Goal: Task Accomplishment & Management: Manage account settings

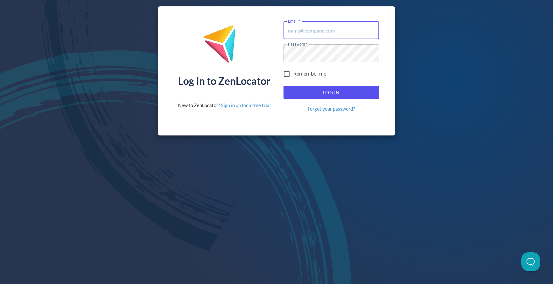
type input "[EMAIL_ADDRESS][DOMAIN_NAME]"
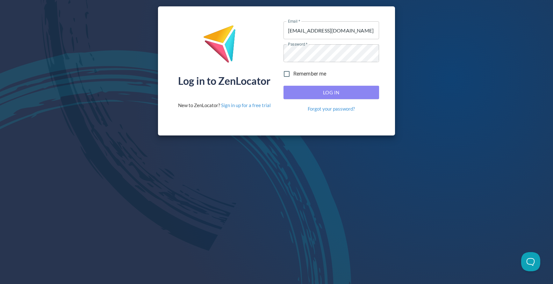
click at [334, 91] on span "Log In" at bounding box center [331, 92] width 82 height 8
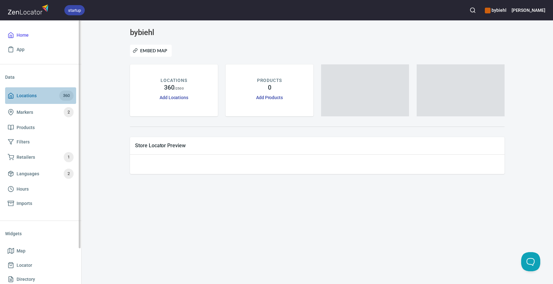
click at [33, 95] on span "Locations" at bounding box center [27, 96] width 20 height 8
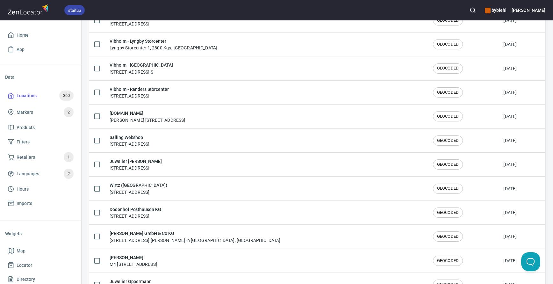
scroll to position [1053, 0]
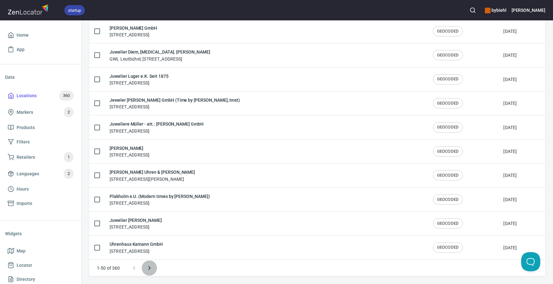
click at [146, 266] on icon "Next page" at bounding box center [149, 268] width 8 height 8
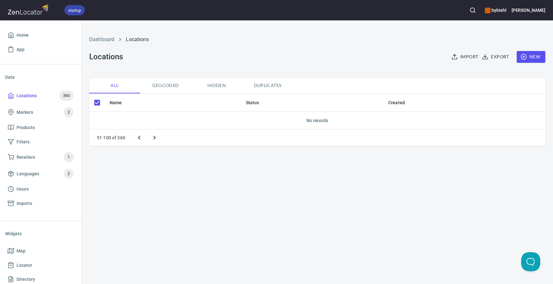
checkbox input "false"
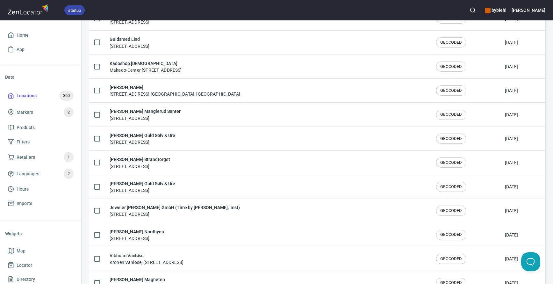
scroll to position [1053, 0]
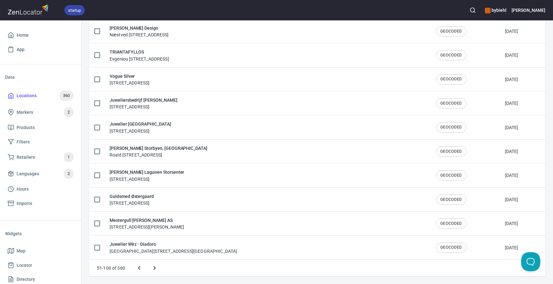
click at [153, 266] on icon "Next page" at bounding box center [155, 268] width 8 height 8
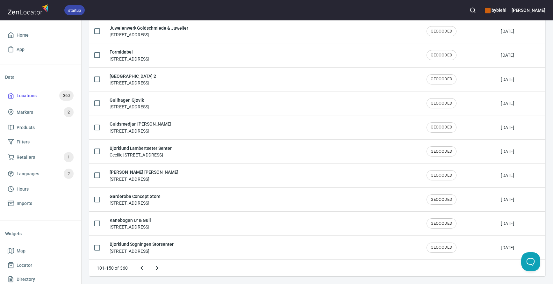
click at [160, 269] on icon "Next page" at bounding box center [157, 268] width 8 height 8
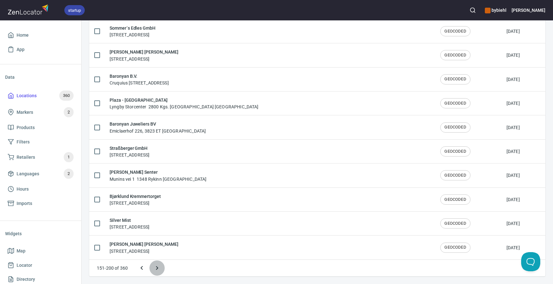
click at [158, 268] on icon "Next page" at bounding box center [157, 268] width 8 height 8
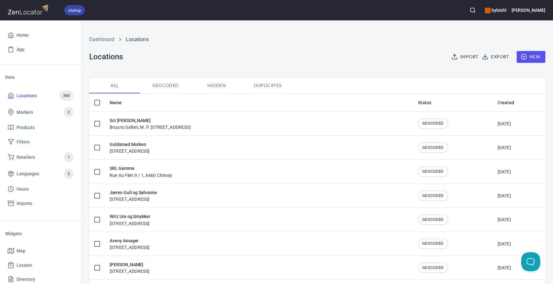
checkbox input "false"
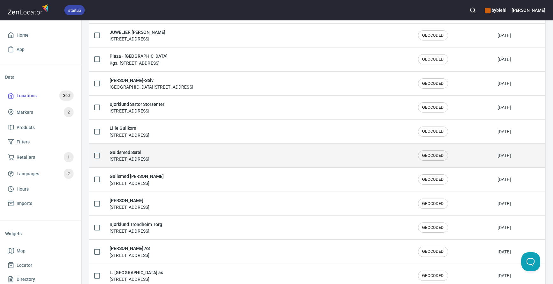
click at [203, 154] on div "Guldsmed Surel [STREET_ADDRESS]" at bounding box center [259, 155] width 298 height 13
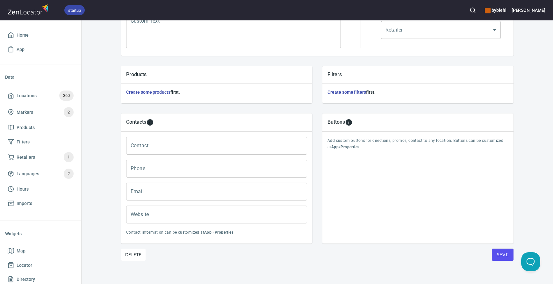
scroll to position [190, 0]
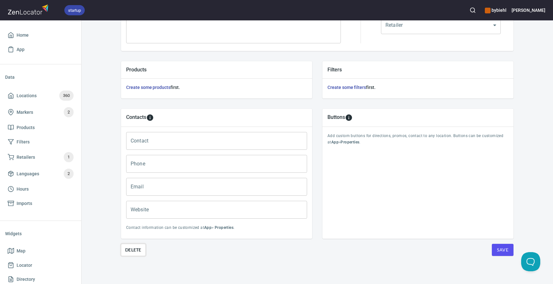
click at [135, 249] on span "Delete" at bounding box center [133, 250] width 16 height 8
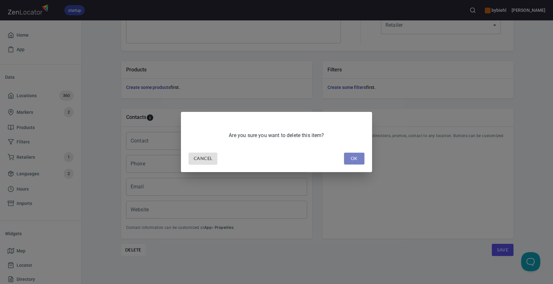
click at [362, 158] on button "OK" at bounding box center [354, 158] width 20 height 12
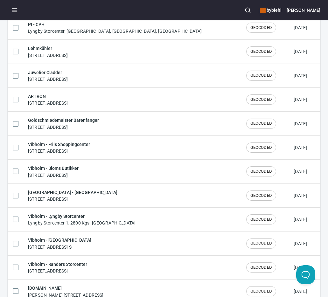
scroll to position [1039, 0]
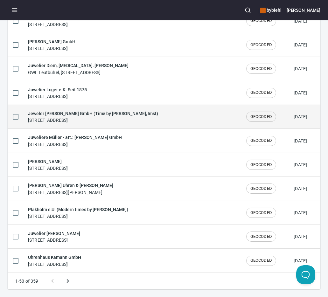
click at [138, 115] on div "Jeweler [PERSON_NAME] GmbH (Time by [PERSON_NAME], Imst) [STREET_ADDRESS]" at bounding box center [132, 116] width 208 height 13
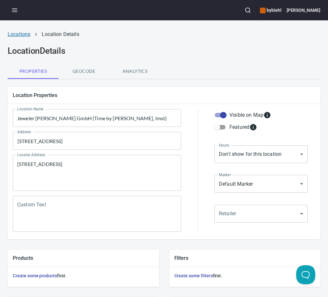
click at [20, 34] on link "Locations" at bounding box center [19, 34] width 23 height 6
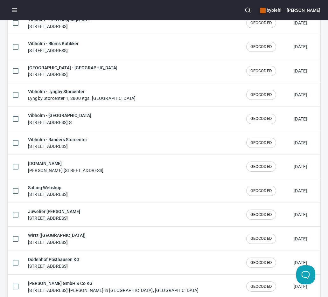
scroll to position [1039, 0]
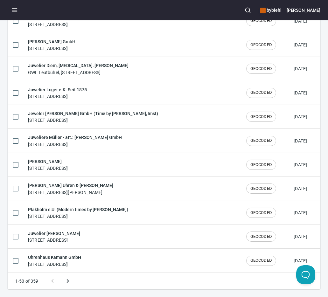
click at [25, 281] on p "1-50 of 359" at bounding box center [26, 281] width 23 height 6
click at [71, 281] on icon "Next page" at bounding box center [68, 282] width 8 height 8
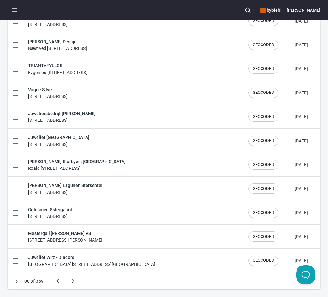
click at [33, 281] on p "51-100 of 359" at bounding box center [29, 281] width 28 height 6
click at [74, 280] on icon "Next page" at bounding box center [73, 282] width 8 height 8
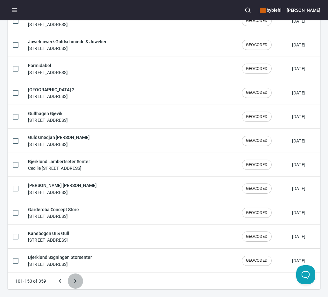
click at [74, 280] on icon "Next page" at bounding box center [76, 282] width 8 height 8
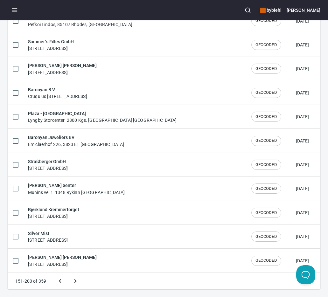
click at [74, 280] on icon "Next page" at bounding box center [76, 282] width 8 height 8
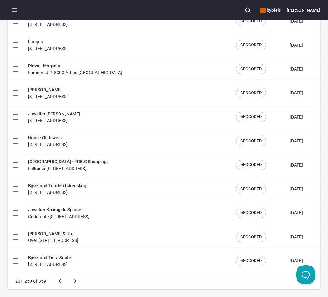
scroll to position [1015, 0]
click at [74, 280] on icon "Next page" at bounding box center [76, 282] width 8 height 8
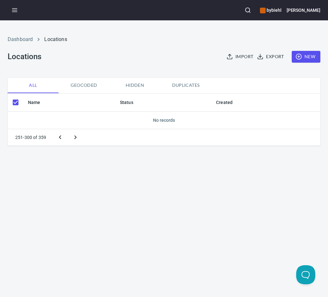
scroll to position [0, 0]
checkbox input "false"
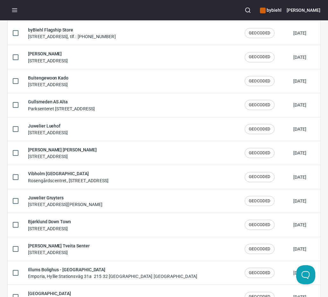
scroll to position [1015, 0]
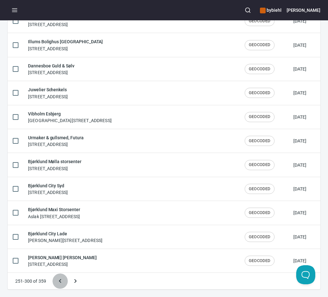
click at [67, 280] on button "Previous page" at bounding box center [60, 281] width 15 height 15
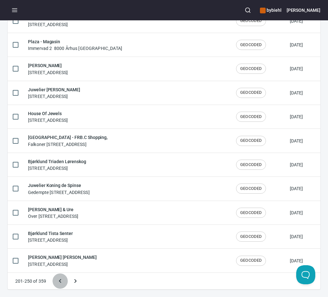
click at [60, 282] on icon "Previous page" at bounding box center [60, 281] width 2 height 4
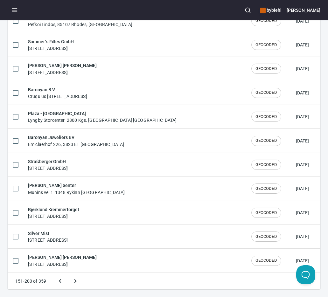
click at [61, 278] on icon "Previous page" at bounding box center [60, 282] width 8 height 8
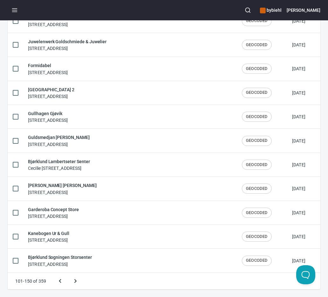
click at [58, 281] on icon "Previous page" at bounding box center [60, 282] width 8 height 8
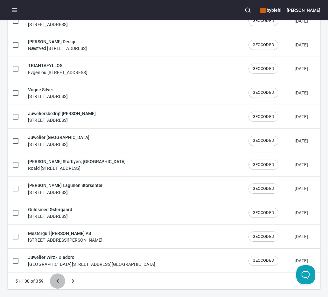
click at [59, 281] on icon "Previous page" at bounding box center [58, 282] width 8 height 8
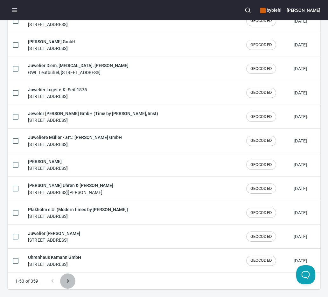
click at [67, 280] on icon "Next page" at bounding box center [68, 282] width 8 height 8
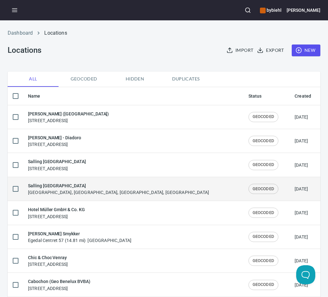
scroll to position [0, 0]
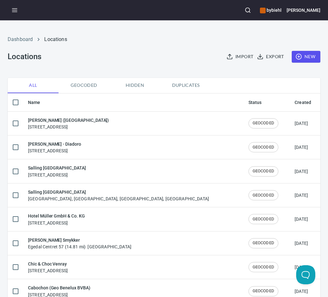
click at [96, 64] on div "Dashboard Locations Locations Import Export New" at bounding box center [164, 49] width 321 height 50
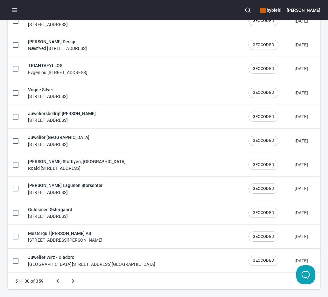
click at [70, 279] on icon "Next page" at bounding box center [73, 282] width 8 height 8
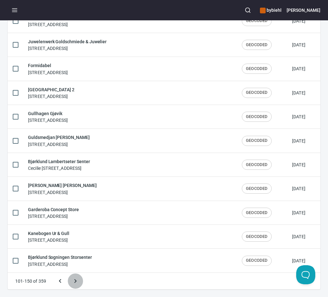
click at [79, 282] on button "Next page" at bounding box center [75, 281] width 15 height 15
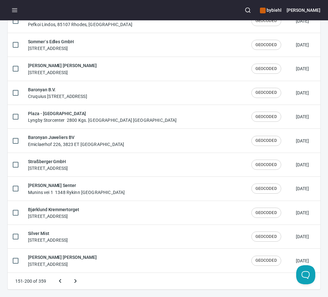
click at [77, 279] on icon "Next page" at bounding box center [76, 282] width 8 height 8
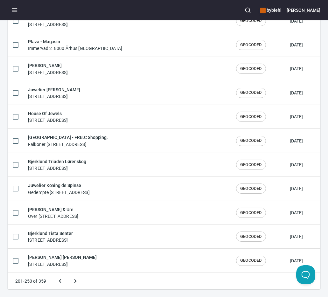
click at [76, 280] on icon "Next page" at bounding box center [76, 282] width 8 height 8
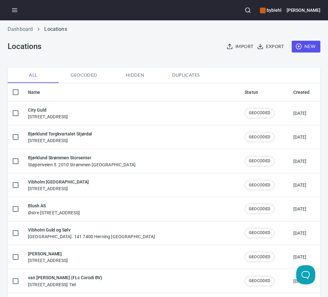
scroll to position [0, 0]
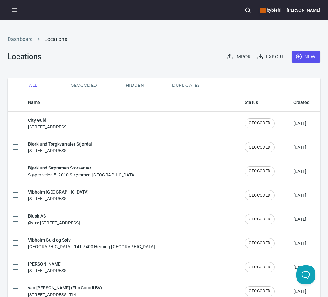
click at [143, 57] on div "Dashboard Locations Locations Import Export New" at bounding box center [164, 49] width 321 height 50
click at [114, 54] on div "Dashboard Locations Locations Import Export New" at bounding box center [164, 49] width 321 height 50
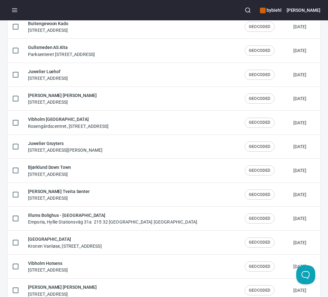
scroll to position [1015, 0]
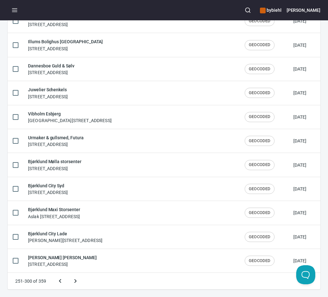
click at [76, 281] on icon "Next page" at bounding box center [76, 282] width 8 height 8
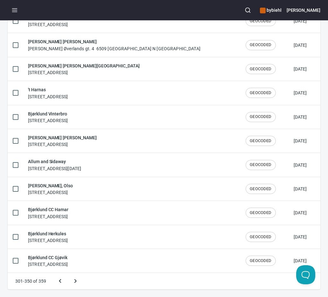
click at [74, 281] on icon "Next page" at bounding box center [76, 282] width 8 height 8
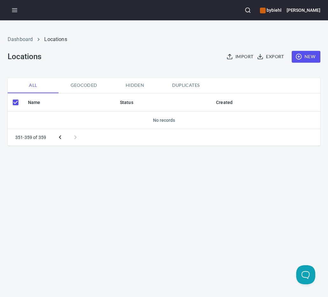
scroll to position [0, 0]
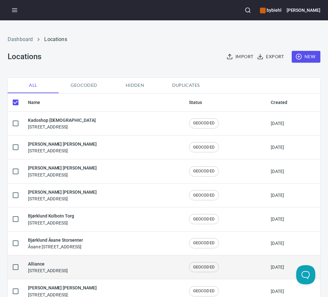
checkbox input "false"
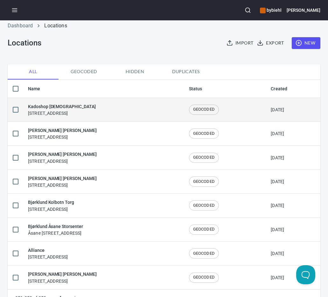
scroll to position [31, 0]
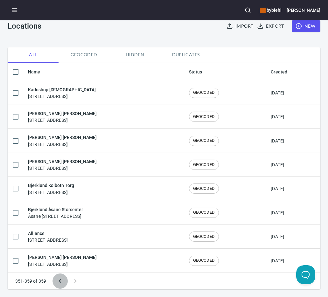
click at [58, 283] on icon "Previous page" at bounding box center [60, 282] width 8 height 8
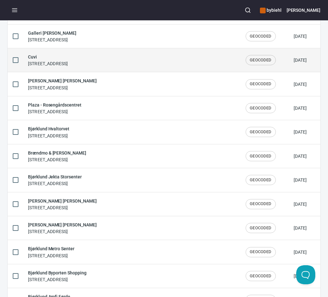
scroll to position [1039, 0]
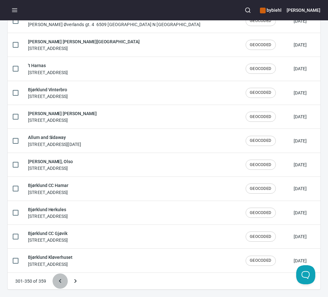
click at [59, 280] on icon "Previous page" at bounding box center [60, 282] width 8 height 8
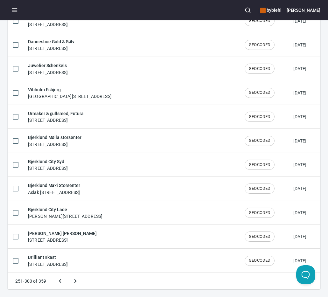
click at [59, 280] on icon "Previous page" at bounding box center [60, 282] width 8 height 8
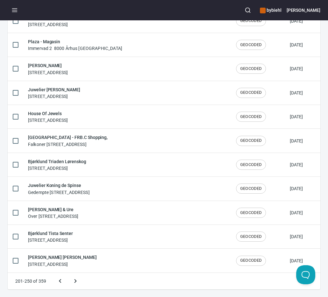
click at [59, 281] on icon "Previous page" at bounding box center [60, 281] width 2 height 4
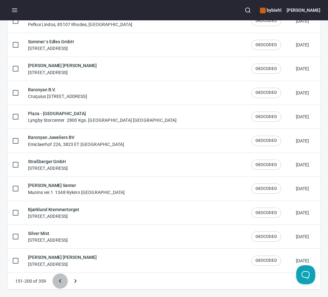
click at [59, 281] on icon "Previous page" at bounding box center [60, 281] width 2 height 4
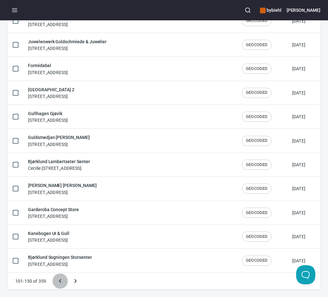
click at [59, 281] on icon "Previous page" at bounding box center [60, 281] width 2 height 4
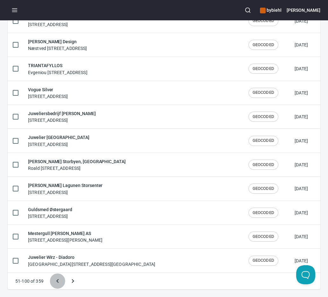
click at [59, 283] on button "Previous page" at bounding box center [57, 281] width 15 height 15
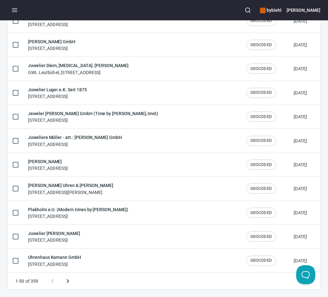
click at [50, 281] on div at bounding box center [60, 281] width 31 height 15
click at [70, 281] on icon "Next page" at bounding box center [68, 282] width 8 height 8
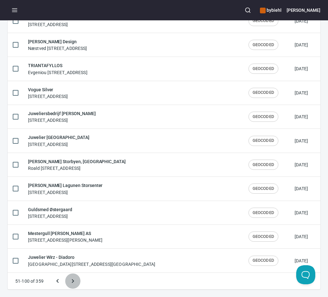
click at [74, 280] on icon "Next page" at bounding box center [73, 282] width 8 height 8
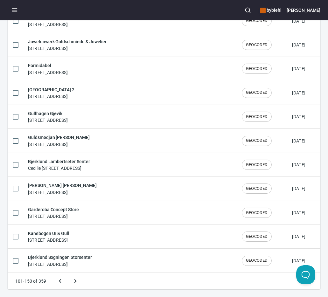
click at [75, 280] on icon "Next page" at bounding box center [75, 282] width 2 height 4
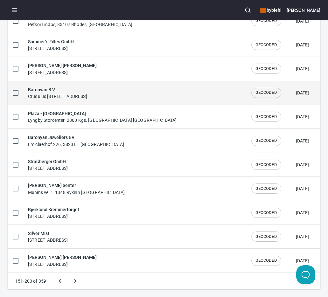
click at [149, 98] on div "Baronyan B.V. [STREET_ADDRESS]" at bounding box center [134, 92] width 213 height 13
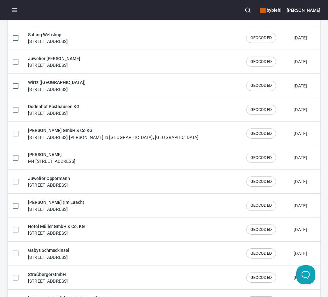
scroll to position [1039, 0]
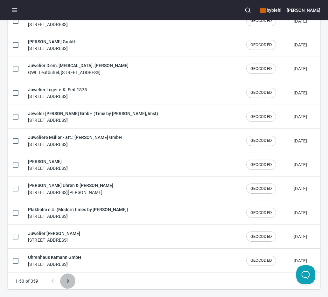
click at [68, 278] on icon "Next page" at bounding box center [68, 282] width 8 height 8
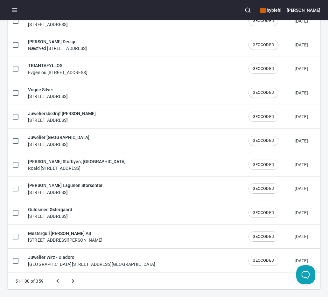
click at [73, 281] on icon "Next page" at bounding box center [73, 282] width 2 height 4
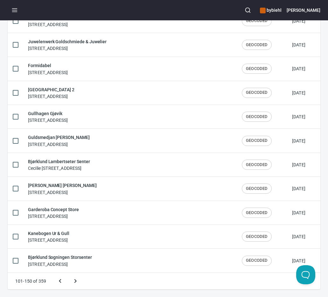
click at [157, 283] on div "101-150 of 359" at bounding box center [164, 281] width 313 height 17
click at [72, 282] on icon "Next page" at bounding box center [76, 282] width 8 height 8
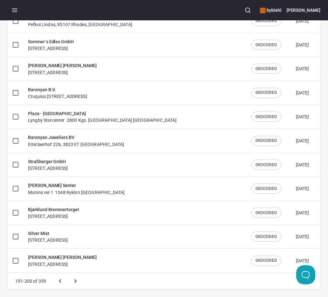
click at [184, 282] on div "151-200 of 359" at bounding box center [164, 281] width 313 height 17
click at [76, 279] on icon "Next page" at bounding box center [76, 282] width 8 height 8
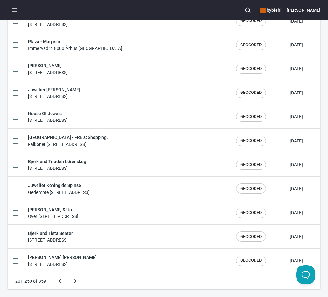
click at [211, 280] on div "201-250 of 359" at bounding box center [164, 281] width 313 height 17
click at [76, 281] on icon "Next page" at bounding box center [75, 282] width 2 height 4
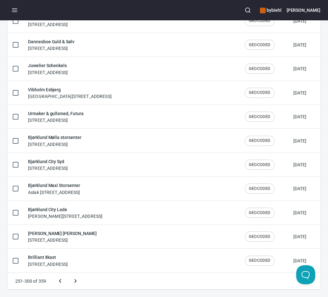
click at [157, 282] on div "251-300 of 359" at bounding box center [164, 281] width 313 height 17
click at [73, 278] on icon "Next page" at bounding box center [76, 282] width 8 height 8
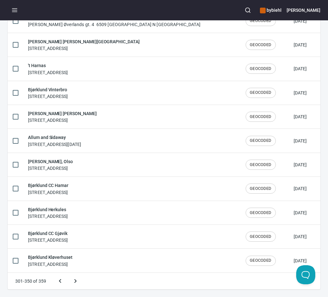
click at [152, 278] on div "301-350 of 359" at bounding box center [164, 281] width 313 height 17
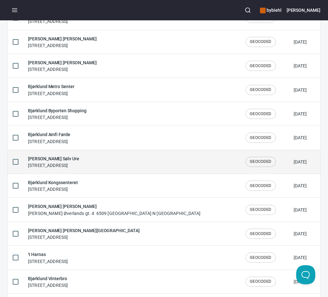
click at [79, 158] on h6 "[PERSON_NAME] Sølv Ure" at bounding box center [53, 158] width 51 height 7
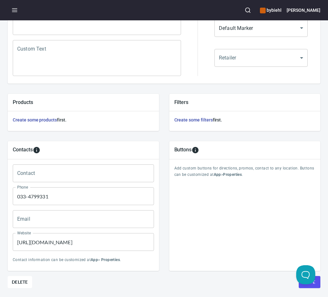
scroll to position [180, 0]
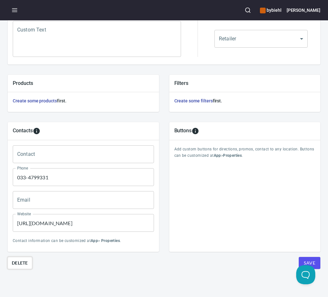
click at [25, 260] on span "Delete" at bounding box center [20, 263] width 16 height 8
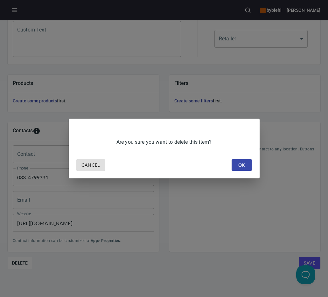
click at [243, 163] on span "OK" at bounding box center [242, 165] width 10 height 8
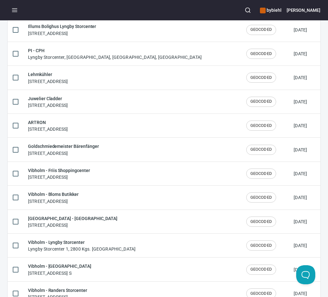
scroll to position [1039, 0]
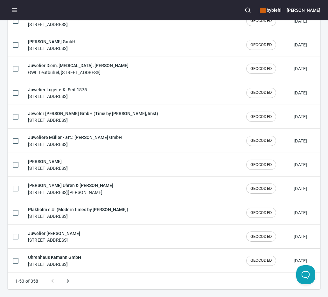
click at [67, 283] on icon "Next page" at bounding box center [68, 282] width 8 height 8
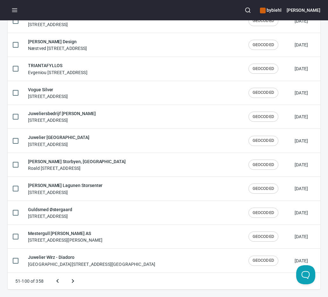
click at [117, 283] on div "51-100 of 358" at bounding box center [164, 281] width 313 height 17
click at [73, 283] on button "Next page" at bounding box center [72, 281] width 15 height 15
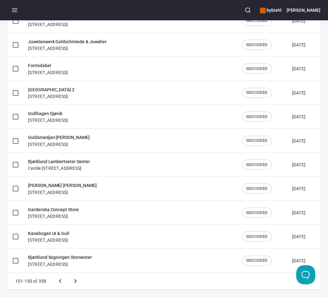
click at [124, 283] on div "101-150 of 358" at bounding box center [164, 281] width 313 height 17
click at [72, 280] on icon "Next page" at bounding box center [76, 282] width 8 height 8
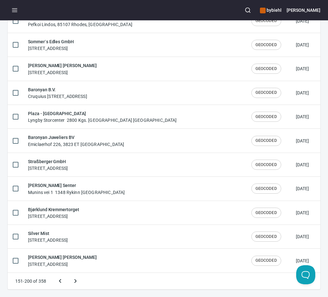
click at [125, 283] on div "151-200 of 358" at bounding box center [164, 281] width 313 height 17
click at [77, 283] on icon "Next page" at bounding box center [76, 282] width 8 height 8
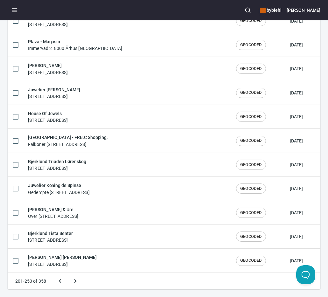
click at [117, 283] on div "201-250 of 358" at bounding box center [164, 281] width 313 height 17
click at [81, 280] on button "Next page" at bounding box center [75, 281] width 15 height 15
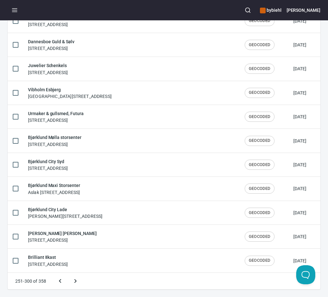
click at [125, 282] on div "251-300 of 358" at bounding box center [164, 281] width 313 height 17
drag, startPoint x: 74, startPoint y: 282, endPoint x: 82, endPoint y: 282, distance: 8.0
click at [74, 282] on icon "Next page" at bounding box center [76, 282] width 8 height 8
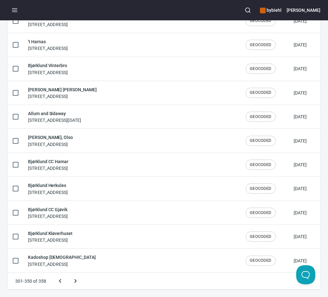
click at [115, 282] on div "301-350 of 358" at bounding box center [164, 281] width 313 height 17
click at [77, 283] on icon "Next page" at bounding box center [76, 282] width 8 height 8
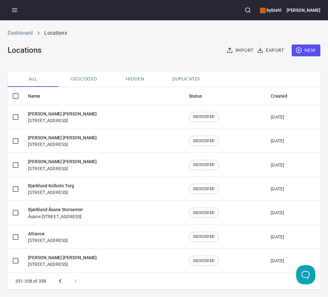
click at [137, 283] on div "351-358 of 358" at bounding box center [164, 281] width 313 height 17
click at [58, 283] on icon "Previous page" at bounding box center [60, 282] width 8 height 8
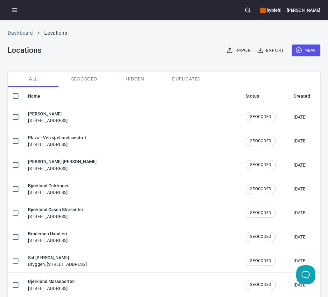
click at [138, 61] on div "Dashboard Locations Locations Import Export New" at bounding box center [164, 43] width 321 height 50
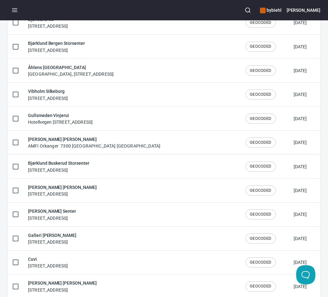
scroll to position [1039, 0]
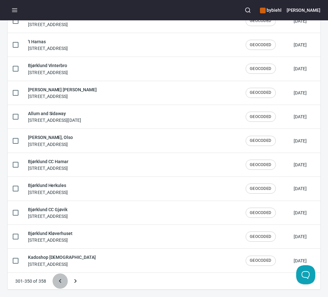
click at [60, 283] on icon "Previous page" at bounding box center [60, 282] width 8 height 8
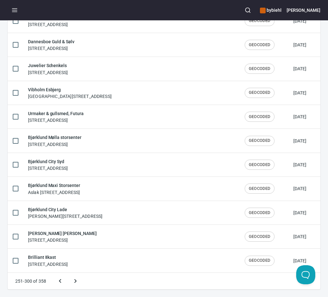
click at [138, 283] on div "251-300 of 358" at bounding box center [164, 281] width 313 height 17
click at [59, 279] on icon "Previous page" at bounding box center [60, 282] width 8 height 8
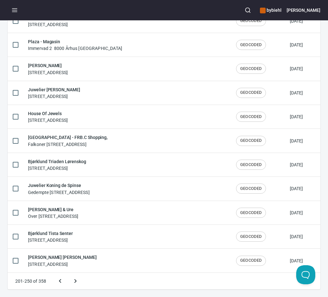
click at [128, 283] on div "201-250 of 358" at bounding box center [164, 281] width 313 height 17
click at [63, 281] on icon "Previous page" at bounding box center [60, 282] width 8 height 8
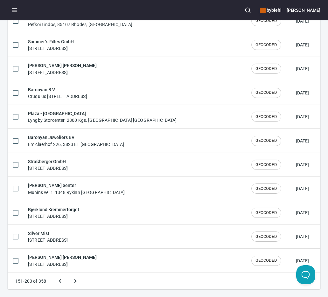
click at [123, 283] on div "151-200 of 358" at bounding box center [164, 281] width 313 height 17
click at [63, 280] on icon "Previous page" at bounding box center [60, 282] width 8 height 8
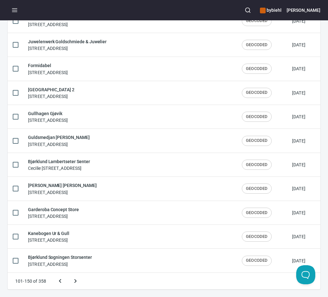
click at [142, 283] on div "101-150 of 358" at bounding box center [164, 281] width 313 height 17
click at [56, 281] on icon "Previous page" at bounding box center [60, 282] width 8 height 8
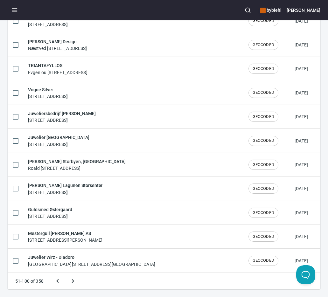
click at [118, 282] on div "51-100 of 358" at bounding box center [164, 281] width 313 height 17
click at [61, 281] on icon "Previous page" at bounding box center [58, 282] width 8 height 8
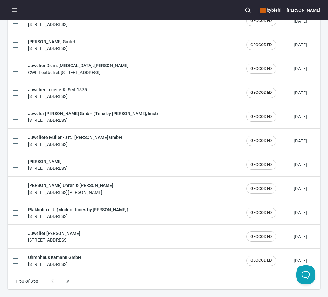
click at [118, 281] on div "1-50 of 358" at bounding box center [164, 281] width 313 height 17
click at [69, 282] on icon "Next page" at bounding box center [68, 282] width 8 height 8
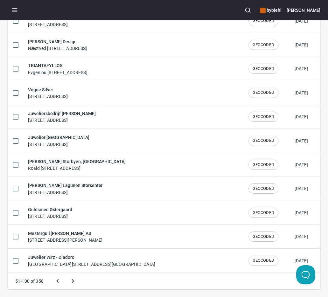
click at [127, 283] on div "51-100 of 358" at bounding box center [164, 281] width 313 height 17
click at [71, 282] on icon "Next page" at bounding box center [73, 282] width 8 height 8
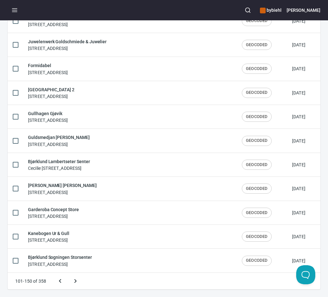
click at [133, 282] on div "101-150 of 358" at bounding box center [164, 281] width 313 height 17
click at [77, 280] on icon "Next page" at bounding box center [76, 282] width 8 height 8
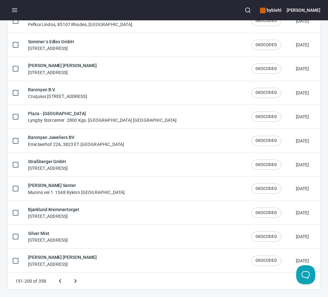
click at [128, 280] on div "151-200 of 358" at bounding box center [164, 281] width 313 height 17
click at [75, 281] on icon "Next page" at bounding box center [76, 282] width 8 height 8
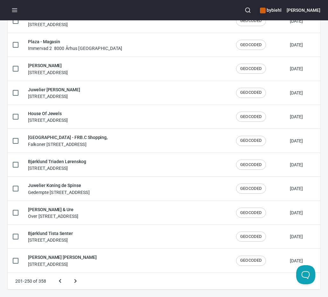
click at [118, 282] on div "201-250 of 358" at bounding box center [164, 281] width 313 height 17
click at [74, 279] on icon "Next page" at bounding box center [76, 282] width 8 height 8
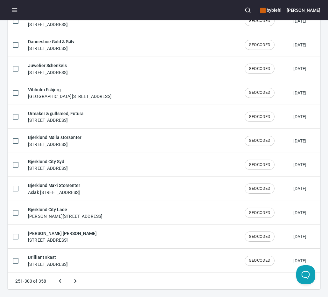
click at [124, 281] on div "251-300 of 358" at bounding box center [164, 281] width 313 height 17
click at [74, 282] on icon "Next page" at bounding box center [76, 282] width 8 height 8
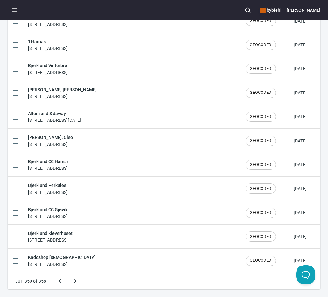
click at [117, 280] on div "301-350 of 358" at bounding box center [164, 281] width 313 height 17
click at [95, 280] on div "301-350 of 358" at bounding box center [164, 281] width 313 height 17
click at [71, 279] on button "Next page" at bounding box center [75, 281] width 15 height 15
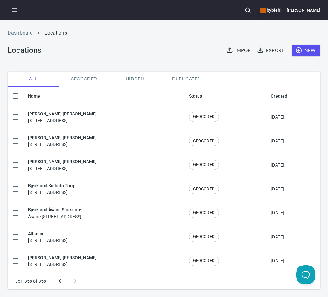
scroll to position [6, 0]
click at [95, 280] on div "351-358 of 358" at bounding box center [164, 281] width 313 height 17
click at [61, 283] on icon "Previous page" at bounding box center [60, 282] width 8 height 8
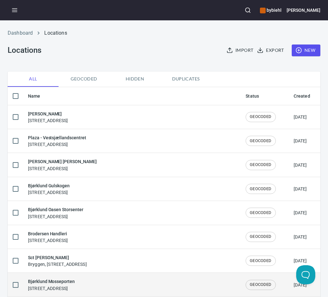
click at [112, 283] on div "[PERSON_NAME] Mosseporten [STREET_ADDRESS]" at bounding box center [132, 284] width 208 height 13
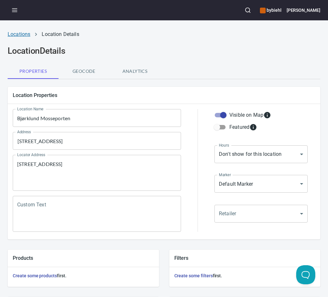
click at [19, 34] on link "Locations" at bounding box center [19, 34] width 23 height 6
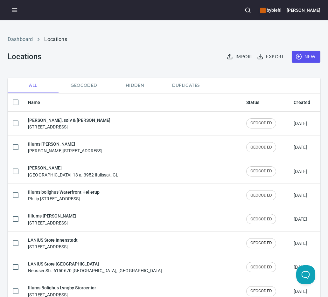
scroll to position [1039, 0]
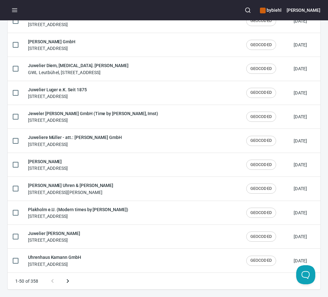
click at [68, 280] on icon "Next page" at bounding box center [68, 282] width 8 height 8
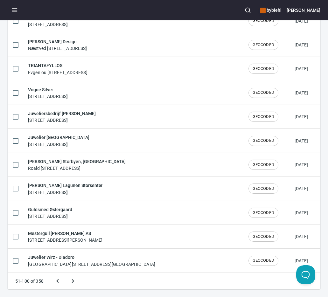
click at [132, 276] on div "51-100 of 358" at bounding box center [164, 281] width 313 height 17
click at [73, 279] on icon "Next page" at bounding box center [73, 282] width 8 height 8
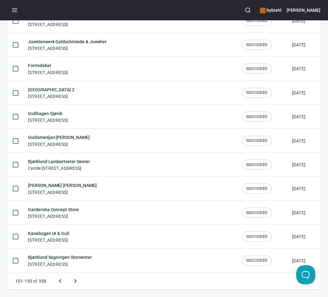
click at [121, 283] on div "101-150 of 358" at bounding box center [164, 281] width 313 height 17
click at [79, 280] on icon "Next page" at bounding box center [76, 282] width 8 height 8
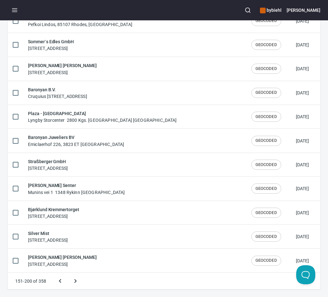
click at [143, 283] on div "151-200 of 358" at bounding box center [164, 281] width 313 height 17
click at [69, 283] on button "Next page" at bounding box center [75, 281] width 15 height 15
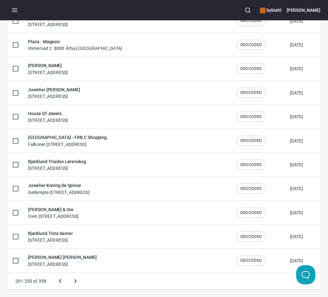
click at [127, 281] on div "201-250 of 358" at bounding box center [164, 281] width 313 height 17
click at [77, 282] on icon "Next page" at bounding box center [76, 282] width 8 height 8
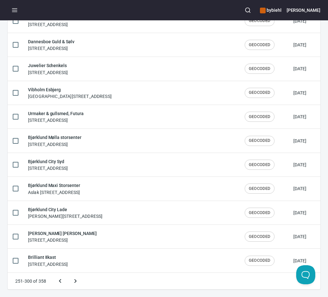
click at [117, 283] on div "251-300 of 358" at bounding box center [164, 281] width 313 height 17
click at [76, 282] on icon "Next page" at bounding box center [76, 282] width 8 height 8
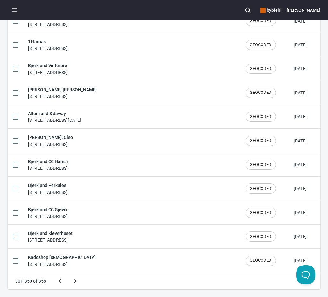
click at [128, 283] on div "301-350 of 358" at bounding box center [164, 281] width 313 height 17
click at [77, 283] on icon "Next page" at bounding box center [76, 282] width 8 height 8
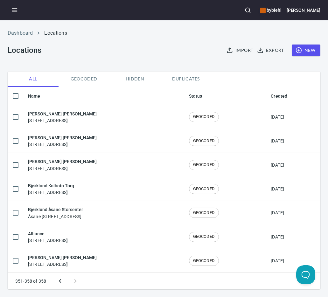
click at [130, 283] on div "351-358 of 358" at bounding box center [164, 281] width 313 height 17
click at [66, 282] on button "Previous page" at bounding box center [60, 281] width 15 height 15
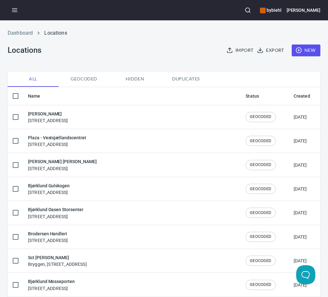
click at [154, 57] on div "Dashboard Locations Locations Import Export New" at bounding box center [164, 43] width 321 height 50
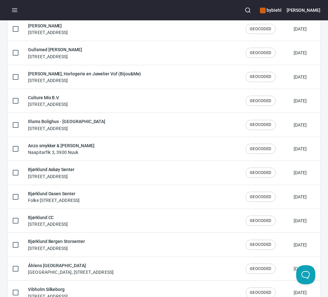
scroll to position [1039, 0]
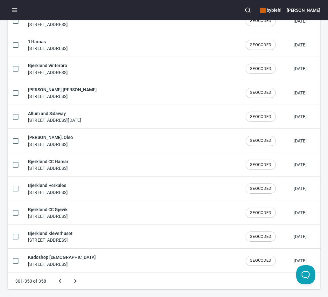
click at [62, 281] on icon "Previous page" at bounding box center [60, 282] width 8 height 8
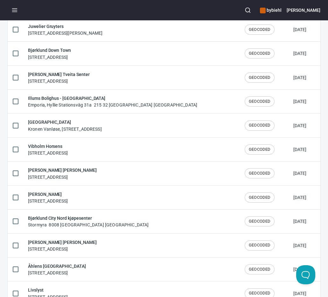
scroll to position [0, 0]
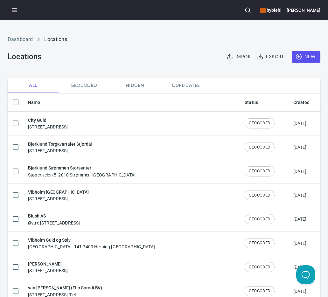
drag, startPoint x: 126, startPoint y: 64, endPoint x: 147, endPoint y: 54, distance: 23.5
click at [126, 64] on div "Dashboard Locations Locations Import Export New" at bounding box center [164, 49] width 321 height 50
click at [147, 54] on div "Dashboard Locations Locations Import Export New" at bounding box center [164, 49] width 321 height 50
click at [128, 61] on div "Dashboard Locations Locations Import Export New" at bounding box center [164, 49] width 321 height 50
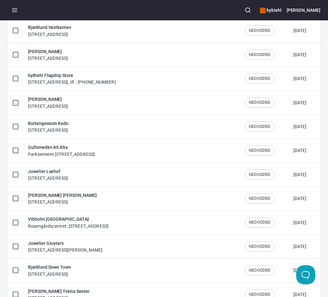
scroll to position [1039, 0]
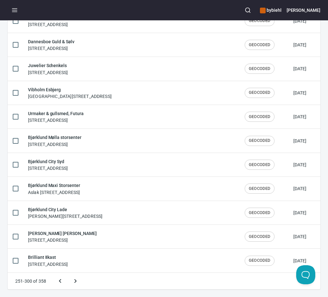
click at [63, 282] on icon "Previous page" at bounding box center [60, 282] width 8 height 8
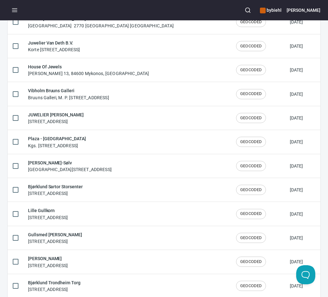
scroll to position [0, 0]
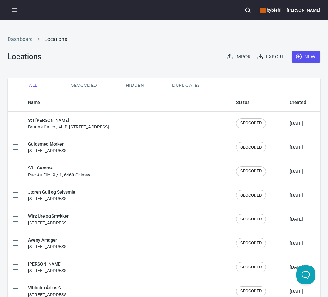
click at [139, 60] on div "Dashboard Locations Locations Import Export New" at bounding box center [164, 49] width 321 height 50
click at [153, 55] on div "Dashboard Locations Locations Import Export New" at bounding box center [164, 49] width 321 height 50
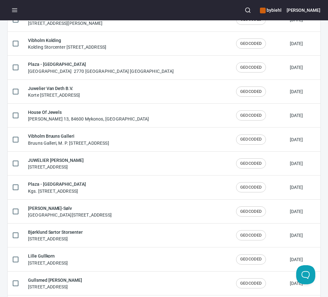
scroll to position [1039, 0]
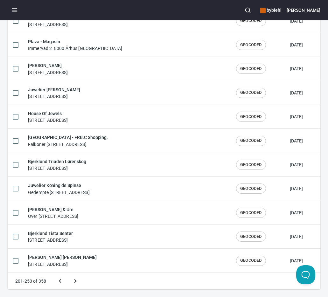
click at [62, 279] on icon "Previous page" at bounding box center [60, 282] width 8 height 8
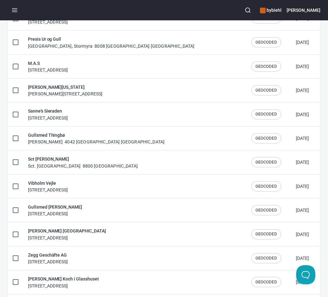
scroll to position [0, 0]
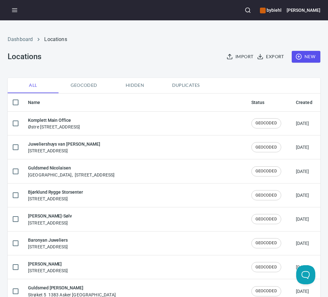
drag, startPoint x: 122, startPoint y: 62, endPoint x: 142, endPoint y: 55, distance: 20.9
click at [122, 62] on div "Dashboard Locations Locations Import Export New" at bounding box center [164, 49] width 321 height 50
click at [142, 55] on div "Dashboard Locations Locations Import Export New" at bounding box center [164, 49] width 321 height 50
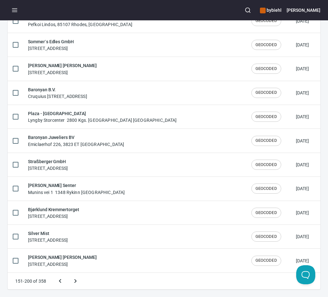
click at [65, 282] on button "Previous page" at bounding box center [60, 281] width 15 height 15
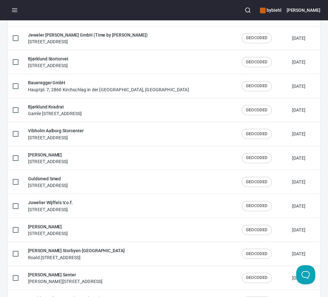
scroll to position [0, 0]
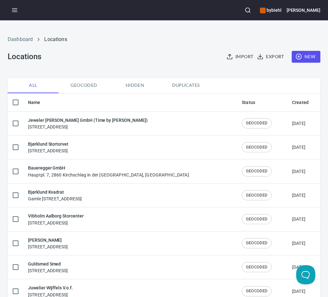
click at [135, 46] on div "Dashboard Locations" at bounding box center [164, 39] width 321 height 15
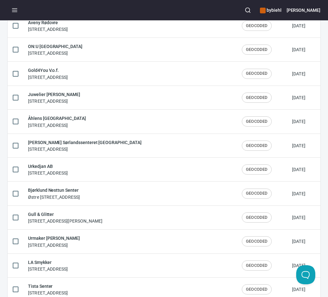
scroll to position [1039, 0]
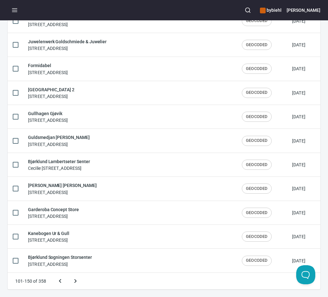
click at [56, 283] on icon "Previous page" at bounding box center [60, 282] width 8 height 8
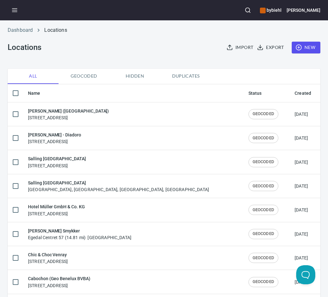
scroll to position [0, 0]
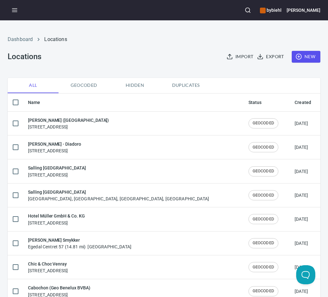
click at [97, 60] on div "Dashboard Locations Locations Import Export New" at bounding box center [164, 49] width 321 height 50
click at [147, 50] on div "Dashboard Locations Locations Import Export New" at bounding box center [164, 49] width 321 height 50
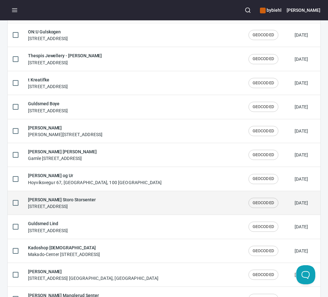
scroll to position [1039, 0]
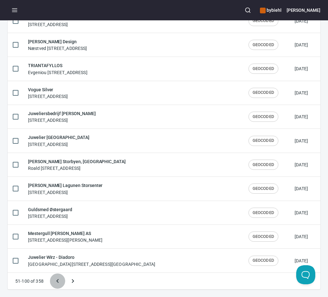
click at [59, 281] on icon "Previous page" at bounding box center [58, 282] width 8 height 8
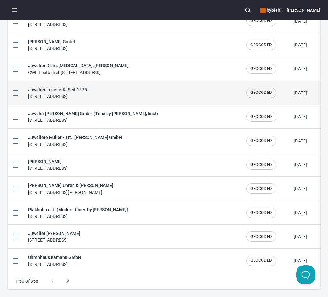
scroll to position [0, 0]
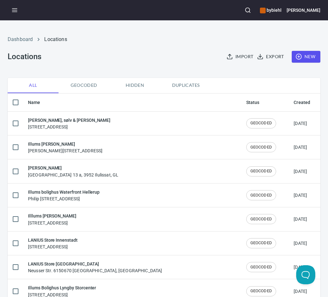
click at [128, 48] on div "Dashboard Locations Locations Import Export New" at bounding box center [164, 49] width 321 height 50
click at [107, 51] on div "Dashboard Locations Locations Import Export New" at bounding box center [164, 49] width 321 height 50
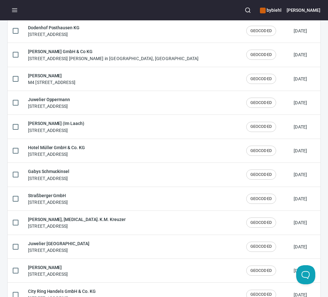
scroll to position [1039, 0]
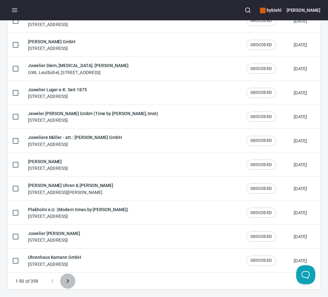
click at [67, 281] on icon "Next page" at bounding box center [68, 282] width 8 height 8
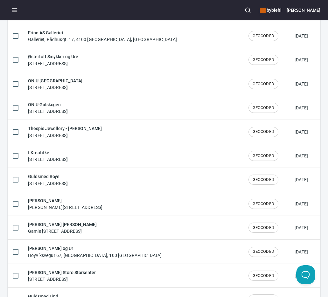
scroll to position [0, 0]
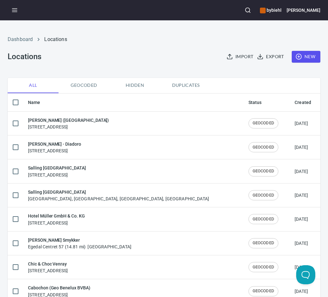
drag, startPoint x: 101, startPoint y: 65, endPoint x: 111, endPoint y: 62, distance: 10.2
click at [102, 64] on div "Dashboard Locations Locations Import Export New" at bounding box center [164, 49] width 321 height 50
click at [112, 62] on div "Dashboard Locations Locations Import Export New" at bounding box center [164, 49] width 321 height 50
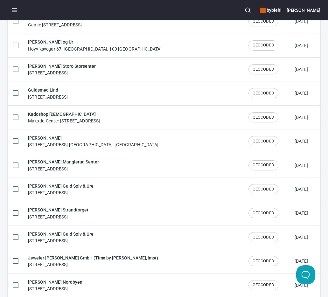
scroll to position [1039, 0]
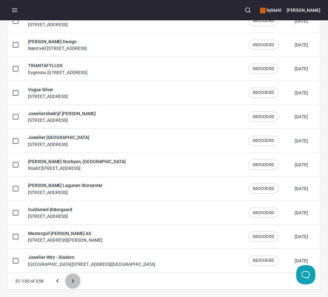
click at [71, 283] on icon "Next page" at bounding box center [73, 282] width 8 height 8
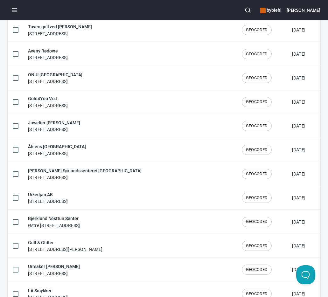
scroll to position [0, 0]
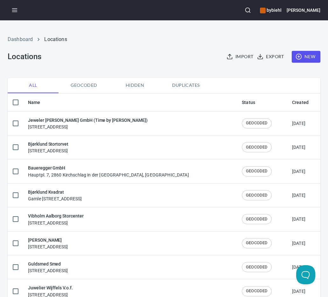
click at [108, 59] on div "Dashboard Locations Locations Import Export New" at bounding box center [164, 49] width 321 height 50
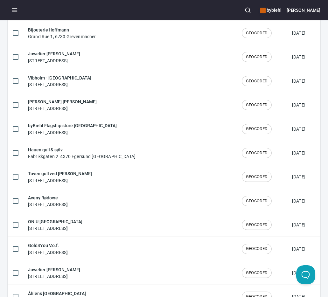
scroll to position [1039, 0]
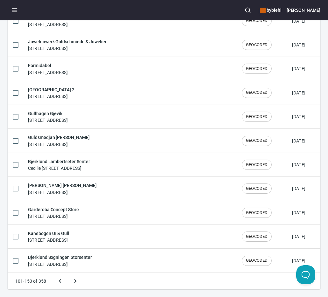
click at [73, 277] on button "Next page" at bounding box center [75, 281] width 15 height 15
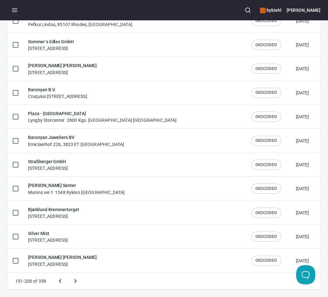
click at [69, 280] on button "Next page" at bounding box center [75, 281] width 15 height 15
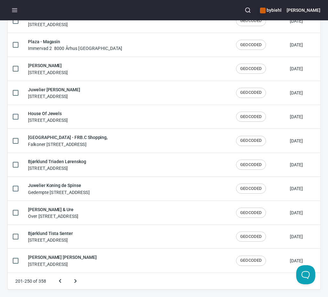
click at [77, 280] on icon "Next page" at bounding box center [76, 282] width 8 height 8
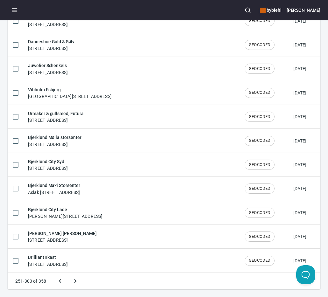
click at [78, 283] on icon "Next page" at bounding box center [76, 282] width 8 height 8
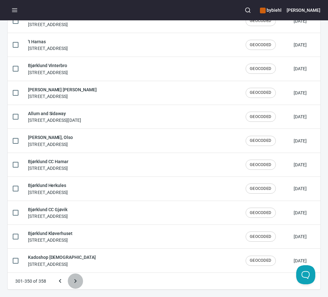
click at [74, 281] on icon "Next page" at bounding box center [76, 282] width 8 height 8
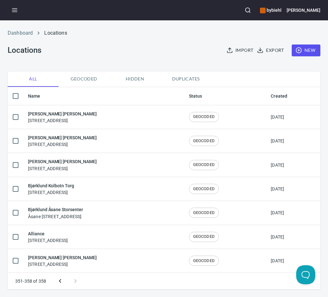
click at [65, 280] on button "Previous page" at bounding box center [60, 281] width 15 height 15
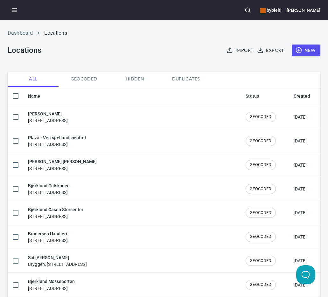
click at [145, 50] on div "Dashboard Locations Locations Import Export New" at bounding box center [164, 43] width 321 height 50
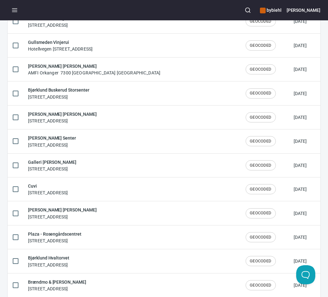
scroll to position [1039, 0]
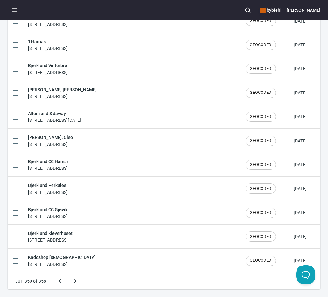
drag, startPoint x: 62, startPoint y: 283, endPoint x: 70, endPoint y: 282, distance: 7.5
click at [62, 283] on icon "Previous page" at bounding box center [60, 282] width 8 height 8
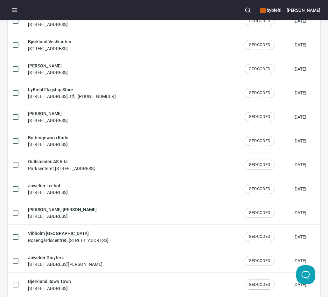
scroll to position [0, 0]
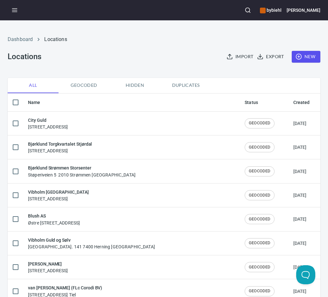
click at [148, 63] on div "Dashboard Locations Locations Import Export New" at bounding box center [164, 49] width 321 height 50
click at [155, 61] on div "Dashboard Locations Locations Import Export New" at bounding box center [164, 49] width 321 height 50
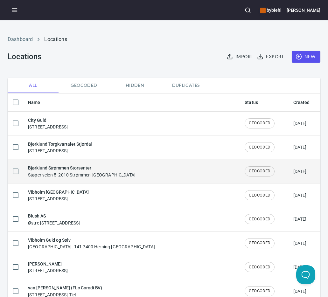
scroll to position [1039, 0]
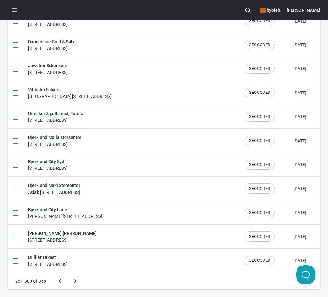
click at [61, 280] on icon "Previous page" at bounding box center [60, 282] width 8 height 8
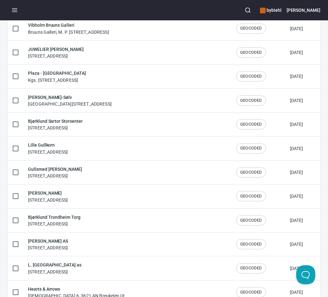
scroll to position [0, 0]
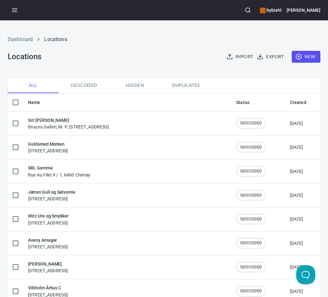
drag, startPoint x: 135, startPoint y: 68, endPoint x: 145, endPoint y: 62, distance: 11.3
click at [136, 68] on div "Dashboard Locations Locations Import Export New" at bounding box center [164, 49] width 321 height 50
click at [149, 60] on div "Dashboard Locations Locations Import Export New" at bounding box center [164, 49] width 321 height 50
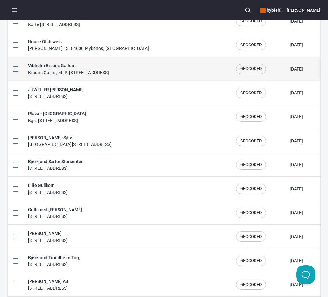
scroll to position [1039, 0]
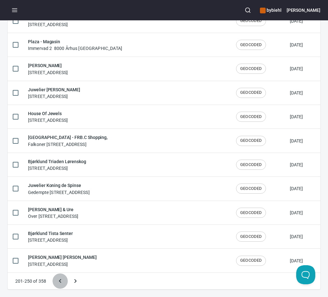
click at [66, 279] on button "Previous page" at bounding box center [60, 281] width 15 height 15
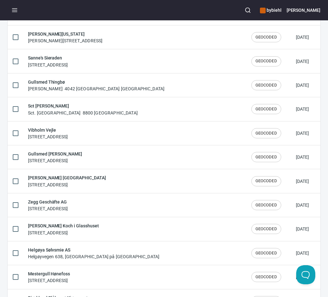
scroll to position [0, 0]
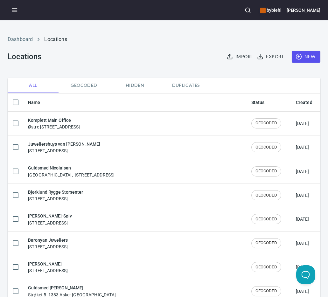
click at [126, 71] on div "Dashboard Locations Locations Import Export New" at bounding box center [164, 49] width 321 height 50
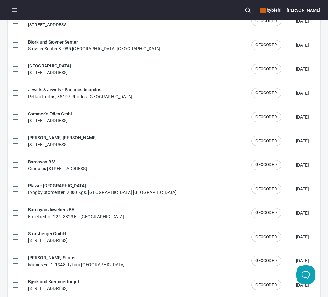
scroll to position [1039, 0]
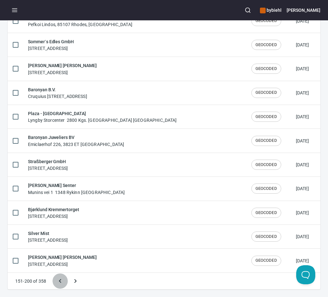
click at [57, 282] on icon "Previous page" at bounding box center [60, 282] width 8 height 8
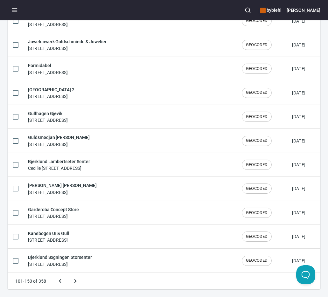
click at [61, 282] on icon "Previous page" at bounding box center [60, 282] width 8 height 8
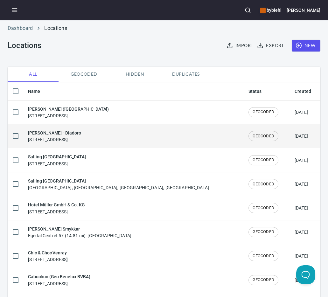
scroll to position [0, 0]
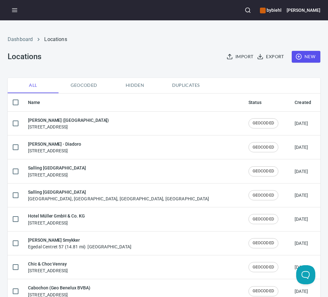
click at [121, 52] on div "Dashboard Locations Locations Import Export New" at bounding box center [164, 49] width 321 height 50
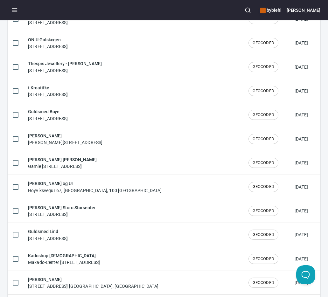
scroll to position [1039, 0]
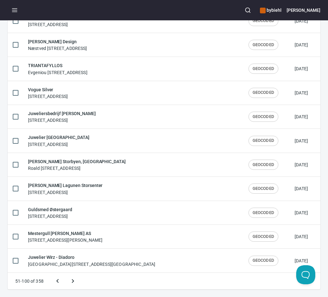
click at [57, 279] on icon "Previous page" at bounding box center [58, 282] width 8 height 8
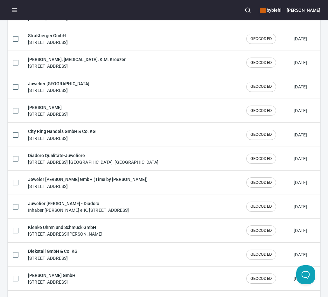
scroll to position [0, 0]
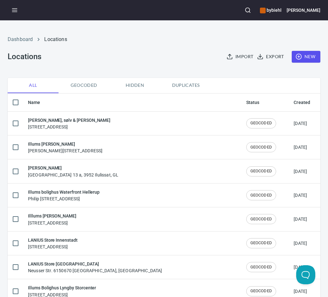
click at [117, 52] on div "Dashboard Locations Locations Import Export New" at bounding box center [164, 49] width 321 height 50
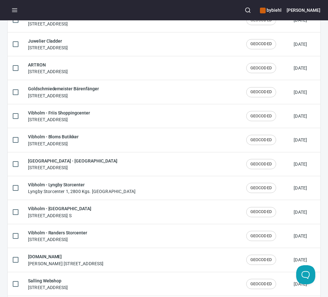
scroll to position [1039, 0]
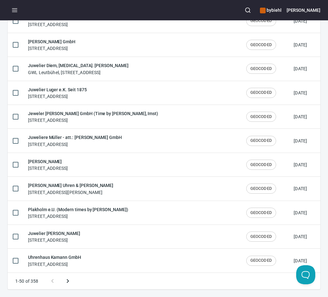
click at [163, 280] on div "1-50 of 358" at bounding box center [164, 281] width 313 height 17
click at [143, 283] on div "1-50 of 358" at bounding box center [164, 281] width 313 height 17
click at [68, 282] on icon "Next page" at bounding box center [68, 282] width 8 height 8
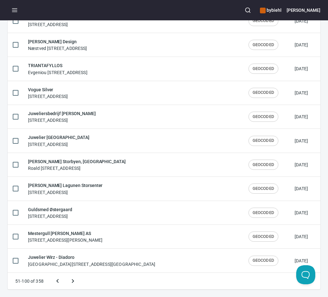
click at [117, 278] on div "51-100 of 358" at bounding box center [164, 281] width 313 height 17
click at [74, 282] on icon "Next page" at bounding box center [73, 282] width 8 height 8
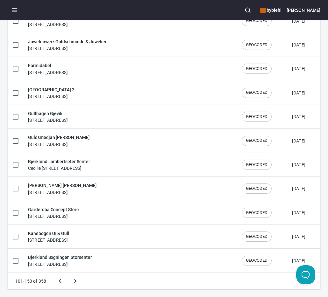
click at [122, 281] on div "101-150 of 358" at bounding box center [164, 281] width 313 height 17
click at [83, 283] on div "101-150 of 358" at bounding box center [46, 281] width 76 height 17
click at [76, 281] on icon "Next page" at bounding box center [75, 282] width 2 height 4
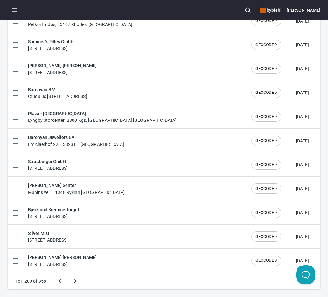
click at [74, 280] on icon "Next page" at bounding box center [76, 282] width 8 height 8
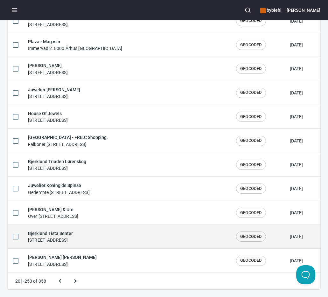
scroll to position [809, 0]
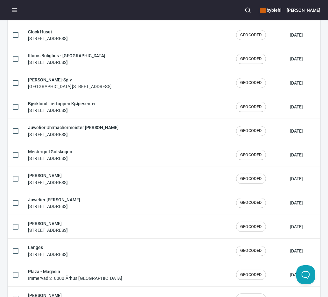
scroll to position [1039, 0]
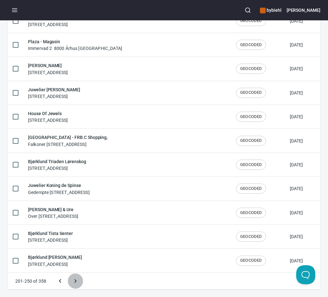
click at [78, 283] on icon "Next page" at bounding box center [76, 282] width 8 height 8
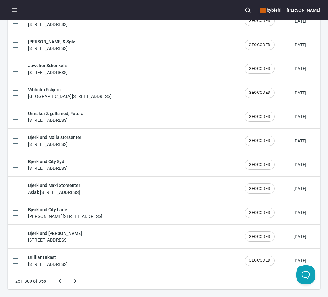
click at [77, 282] on icon "Next page" at bounding box center [76, 282] width 8 height 8
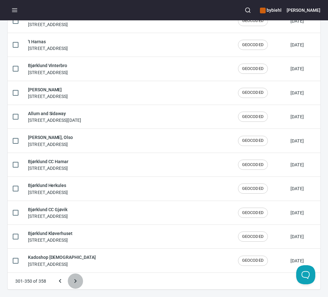
click at [73, 281] on icon "Next page" at bounding box center [76, 282] width 8 height 8
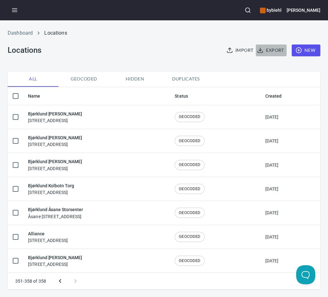
click at [270, 48] on span "Export" at bounding box center [271, 50] width 25 height 8
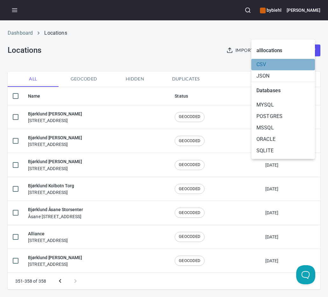
click at [273, 68] on span "CSV" at bounding box center [283, 65] width 53 height 8
click at [139, 46] on div at bounding box center [164, 148] width 328 height 297
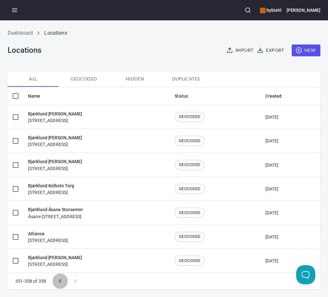
click at [61, 281] on icon "Previous page" at bounding box center [60, 282] width 8 height 8
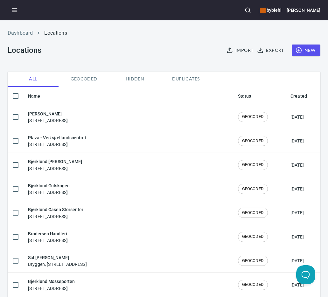
click at [127, 58] on div "Dashboard Locations Locations Import Export New" at bounding box center [164, 43] width 321 height 50
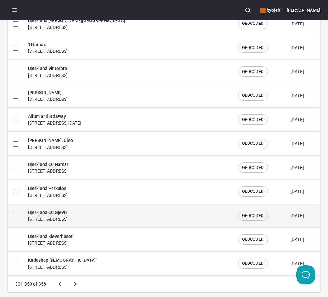
scroll to position [1039, 0]
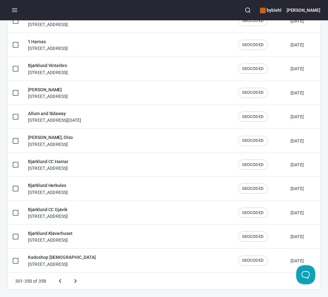
click at [58, 281] on icon "Previous page" at bounding box center [60, 282] width 8 height 8
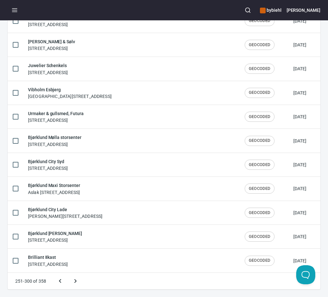
click at [63, 281] on icon "Previous page" at bounding box center [60, 282] width 8 height 8
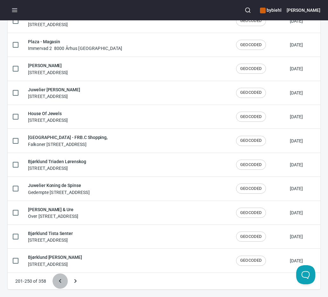
click at [60, 282] on icon "Previous page" at bounding box center [60, 282] width 8 height 8
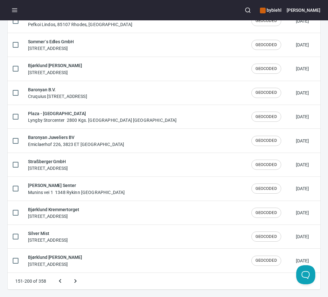
click at [61, 282] on icon "Previous page" at bounding box center [60, 282] width 8 height 8
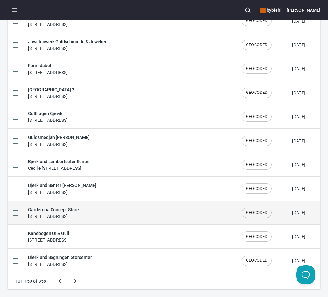
scroll to position [105, 0]
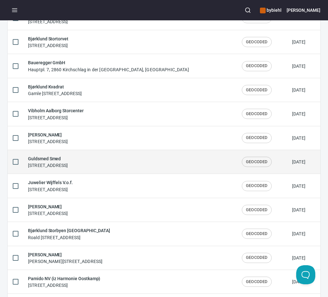
click at [124, 162] on div "Guldsmed Smed Adelgade 17-19, 9500 Hobro, Danmark" at bounding box center [130, 161] width 204 height 13
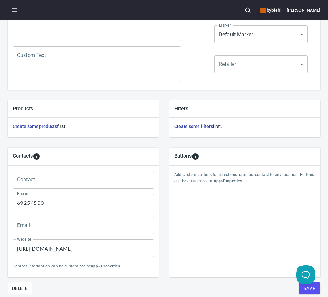
scroll to position [180, 0]
